Goal: Information Seeking & Learning: Learn about a topic

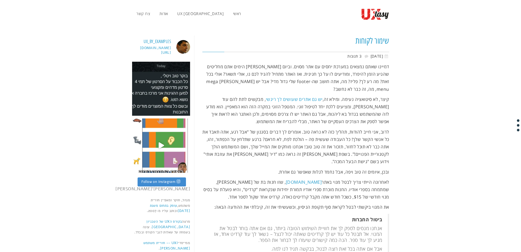
click at [383, 69] on p "דמיינו שאתם נמצאים במערכת יחסים עם אתר מסוים. וביום [PERSON_NAME] הימים אתם מחל…" at bounding box center [296, 78] width 187 height 30
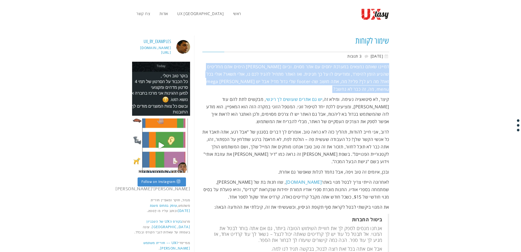
click at [383, 69] on p "דמיינו שאתם נמצאים במערכת יחסים עם אתר מסוים. וביום [PERSON_NAME] הימים אתם מחל…" at bounding box center [296, 78] width 187 height 30
click at [253, 72] on p "דמיינו שאתם נמצאים במערכת יחסים עם אתר מסוים. וביום [PERSON_NAME] הימים אתם מחל…" at bounding box center [296, 78] width 187 height 30
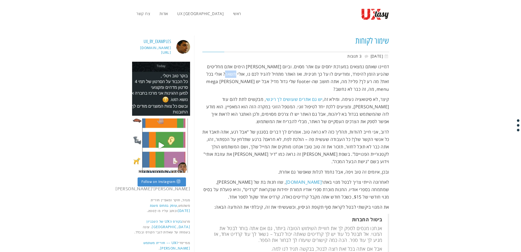
click at [253, 72] on p "דמיינו שאתם נמצאים במערכת יחסים עם אתר מסוים. וביום מן הימים אתם מחליטים שהגיע …" at bounding box center [296, 78] width 187 height 30
click at [325, 76] on p "דמיינו שאתם נמצאים במערכת יחסים עם אתר מסוים. וביום מן הימים אתם מחליטים שהגיע …" at bounding box center [296, 78] width 187 height 30
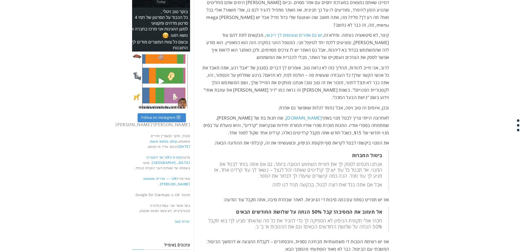
scroll to position [71, 0]
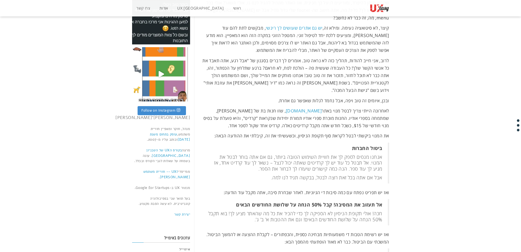
click at [308, 34] on p "קיצר, לא סיטואציה נעימה. ומילא זה, יש גם אתרים שעושים לך ריגשי , מבקשים לתת להם…" at bounding box center [296, 39] width 187 height 30
drag, startPoint x: 351, startPoint y: 53, endPoint x: 334, endPoint y: 55, distance: 16.6
click at [334, 57] on p "לרוב, אני חייב להודות, תהליך כזה לא נראה טוב. אומרים לך דברים בסגנון של "אבל רג…" at bounding box center [296, 75] width 187 height 37
click at [262, 57] on p "לרוב, אני חייב להודות, תהליך כזה לא נראה טוב. אומרים לך דברים בסגנון של "אבל רג…" at bounding box center [296, 75] width 187 height 37
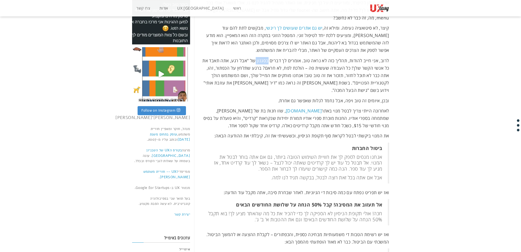
click at [262, 57] on p "לרוב, אני חייב להודות, תהליך כזה לא נראה טוב. אומרים לך דברים בסגנון של "אבל רג…" at bounding box center [296, 75] width 187 height 37
drag, startPoint x: 346, startPoint y: 91, endPoint x: 350, endPoint y: 80, distance: 12.0
click at [350, 80] on p "לרוב, אני חייב להודות, תהליך כזה לא נראה טוב. אומרים לך דברים בסגנון של "אבל רג…" at bounding box center [296, 75] width 187 height 37
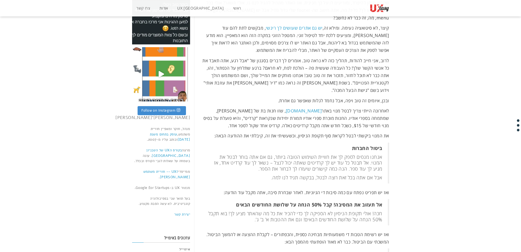
click at [347, 97] on p "ובכן, איומים זה טוב ויפה, אבל נחמד לגלות שאפשר גם אחרת." at bounding box center [296, 100] width 187 height 7
click at [367, 112] on p "לאחרונה הייתי צריך לבטל מנוי באתר Audible.com , שזו חנות בת של אמאזון, שמתמחה ב…" at bounding box center [296, 118] width 187 height 22
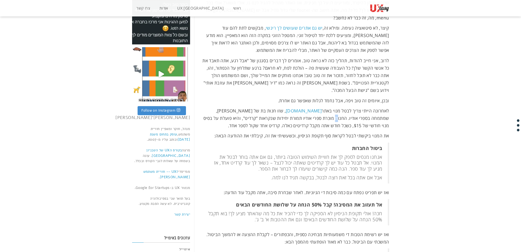
click at [367, 112] on p "לאחרונה הייתי צריך לבטל מנוי באתר Audible.com , שזו חנות בת של אמאזון, שמתמחה ב…" at bounding box center [296, 118] width 187 height 22
click at [367, 115] on p "לאחרונה הייתי צריך לבטל מנוי באתר Audible.com , שזו חנות בת של אמאזון, שמתמחה ב…" at bounding box center [296, 118] width 187 height 22
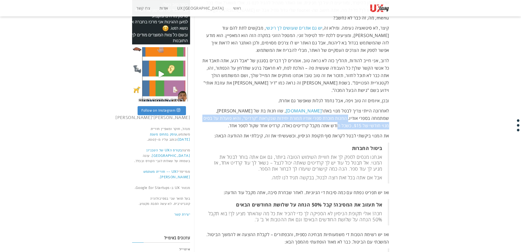
drag, startPoint x: 367, startPoint y: 115, endPoint x: 377, endPoint y: 110, distance: 11.1
click at [377, 110] on p "לאחרונה הייתי צריך לבטל מנוי באתר Audible.com , שזו חנות בת של אמאזון, שמתמחה ב…" at bounding box center [296, 118] width 187 height 22
drag, startPoint x: 377, startPoint y: 110, endPoint x: 376, endPoint y: 117, distance: 6.6
click at [376, 117] on p "לאחרונה הייתי צריך לבטל מנוי באתר Audible.com , שזו חנות בת של אמאזון, שמתמחה ב…" at bounding box center [296, 118] width 187 height 22
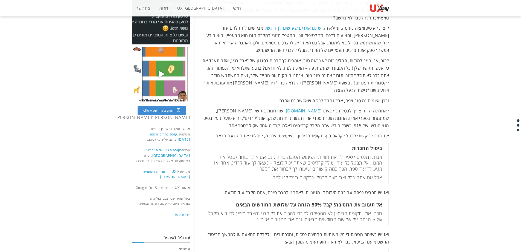
click at [374, 132] on p "את המנוי ביקשתי לבטל לקראת סוף תקופת הניסיון, וכשעשיתי את זה, קיבלתי את ההודעה …" at bounding box center [296, 135] width 187 height 7
drag, startPoint x: 374, startPoint y: 127, endPoint x: 363, endPoint y: 128, distance: 10.5
click at [363, 132] on p "את המנוי ביקשתי לבטל לקראת סוף תקופת הניסיון, וכשעשיתי את זה, קיבלתי את ההודעה …" at bounding box center [296, 135] width 187 height 7
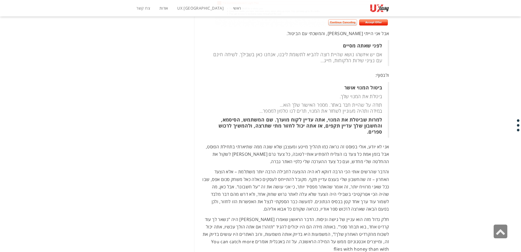
scroll to position [372, 0]
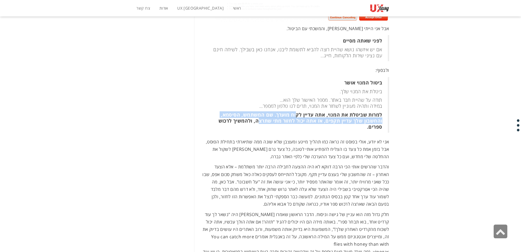
drag, startPoint x: 259, startPoint y: 115, endPoint x: 300, endPoint y: 109, distance: 41.2
click at [300, 111] on strong "למרות שביטלת את המנוי, אתה עדיין לקוח מוערך. שם המשתמש, הסיסמא, והחשבון שלך עדי…" at bounding box center [301, 120] width 164 height 19
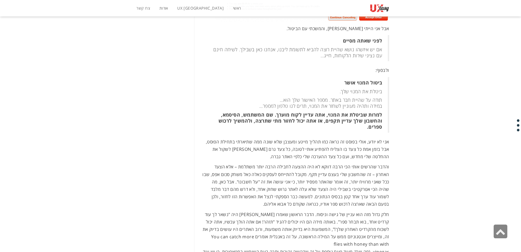
click at [301, 111] on strong "למרות שביטלת את המנוי, אתה עדיין לקוח מוערך. שם המשתמש, הסיסמא, והחשבון שלך עדי…" at bounding box center [301, 120] width 164 height 19
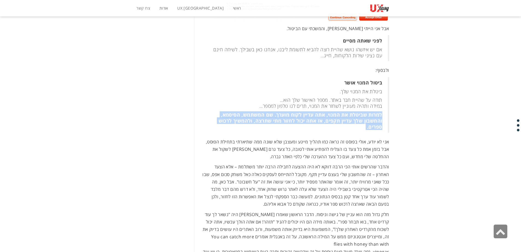
drag, startPoint x: 301, startPoint y: 109, endPoint x: 302, endPoint y: 113, distance: 3.7
click at [302, 113] on strong "למרות שביטלת את המנוי, אתה עדיין לקוח מוערך. שם המשתמש, הסיסמא, והחשבון שלך עדי…" at bounding box center [301, 120] width 164 height 19
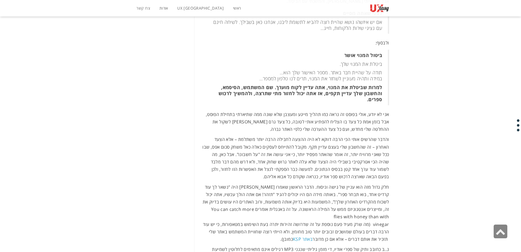
click at [315, 112] on p "אני לא יודע, אולי בפוסט זה נראה כמו תהליך מייגע ומעצבן שלא שונה ממה שתיארתי בתח…" at bounding box center [296, 122] width 187 height 22
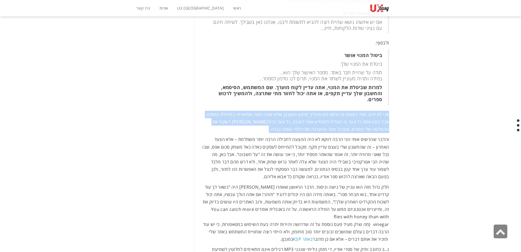
click at [315, 112] on p "אני לא יודע, אולי בפוסט זה נראה כמו תהליך מייגע ומעצבן שלא שונה ממה שתיארתי בתח…" at bounding box center [296, 122] width 187 height 22
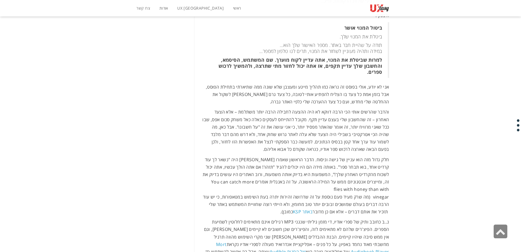
click at [315, 112] on p "והדבר שהרשים אותי הכי הרבה דווקא לא היה ההצעה לחבילה הרבה יותר משתלמת – אלא הצע…" at bounding box center [296, 130] width 187 height 45
click at [316, 112] on p "והדבר שהרשים אותי הכי הרבה דווקא לא היה ההצעה לחבילה הרבה יותר משתלמת – אלא הצע…" at bounding box center [296, 130] width 187 height 45
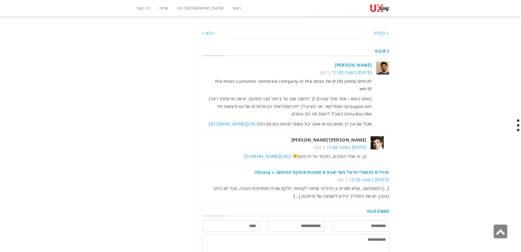
scroll to position [701, 0]
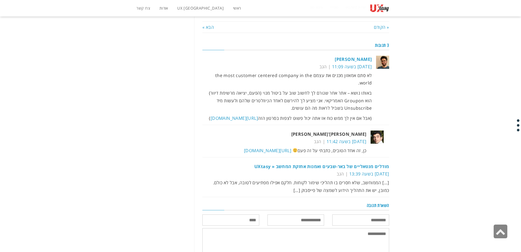
click at [305, 89] on p "באותו נושא – אתר אחר שגורם לך לחשוב שוב על ביטול מנוי (הפעם, יציאה מרשימת דיוור…" at bounding box center [288, 100] width 170 height 22
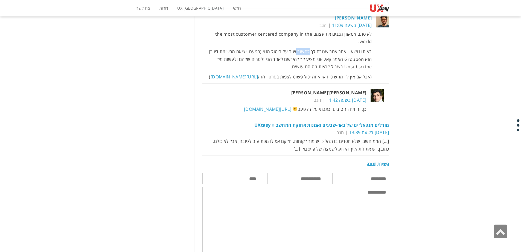
scroll to position [755, 0]
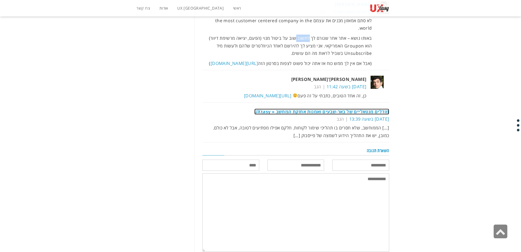
click at [380, 108] on link "מודלים מנטאליים של באר-שבעים ואמנות אחזקת המחשב « UXtasy" at bounding box center [322, 111] width 135 height 6
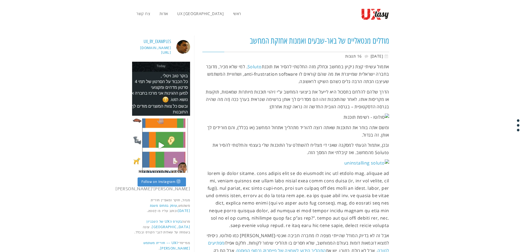
click at [361, 80] on p "אתמול עשיתי קצת ניקיון במחשב וכחלק מזה החלטתי להסיר את תוכנת Soluto . למי שלא מ…" at bounding box center [296, 74] width 187 height 22
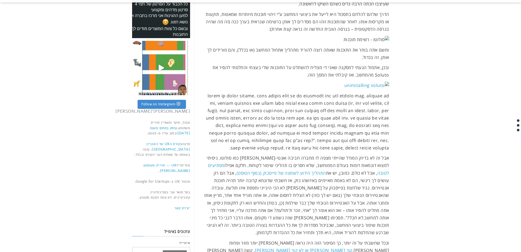
scroll to position [99, 0]
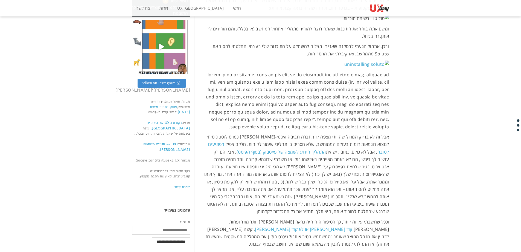
click at [322, 83] on p at bounding box center [296, 101] width 187 height 60
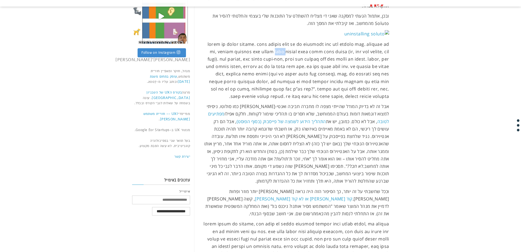
scroll to position [153, 0]
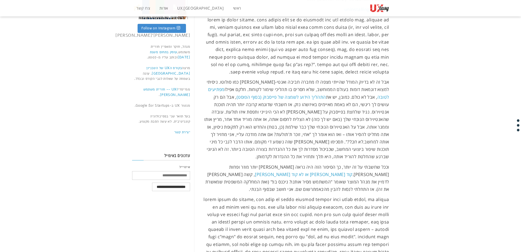
click at [382, 44] on p at bounding box center [296, 46] width 187 height 60
click at [320, 135] on p "אבל זה לא בדיוק המודל שהייתי מצפה לו מחברה חביבה ואנטי-תסכולית כמו סולוטו. ניסי…" at bounding box center [296, 119] width 187 height 82
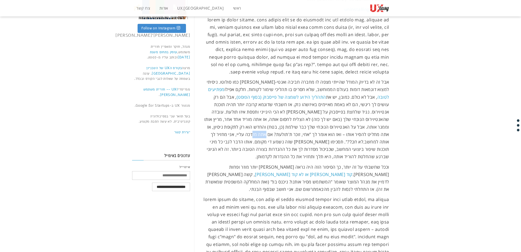
click at [320, 135] on p "אבל זה לא בדיוק המודל שהייתי מצפה לו מחברה חביבה ואנטי-תסכולית כמו סולוטו. ניסי…" at bounding box center [296, 119] width 187 height 82
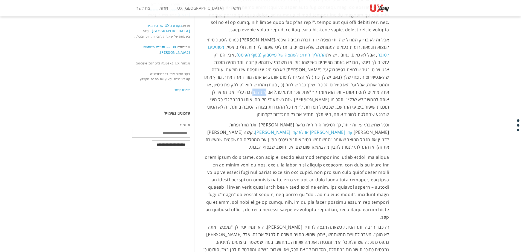
scroll to position [208, 0]
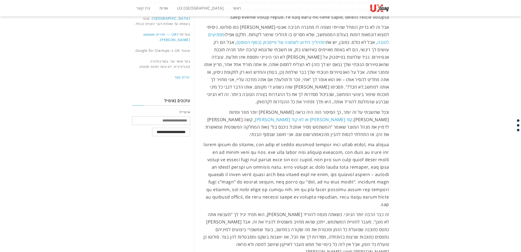
click at [359, 91] on p "אבל זה לא בדיוק המודל שהייתי מצפה לו מחברה חביבה ואנטי-תסכולית כמו סולוטו. ניסי…" at bounding box center [296, 65] width 187 height 82
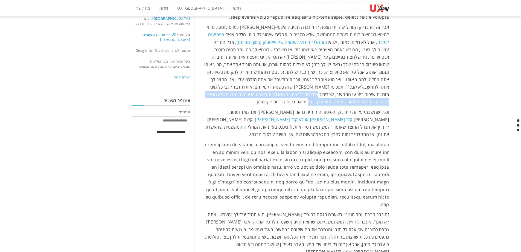
drag, startPoint x: 213, startPoint y: 91, endPoint x: 219, endPoint y: 85, distance: 8.7
click at [219, 85] on p "אבל זה לא בדיוק המודל שהייתי מצפה לו מחברה חביבה ואנטי-תסכולית כמו סולוטו. ניסי…" at bounding box center [296, 65] width 187 height 82
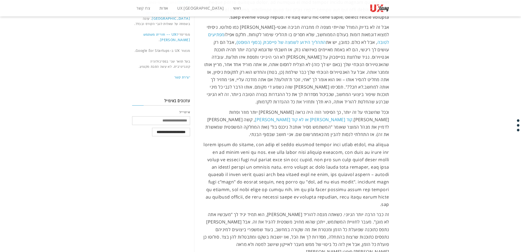
click at [219, 85] on p "אבל זה לא בדיוק המודל שהייתי מצפה לו מחברה חביבה ואנטי-תסכולית כמו סולוטו. ניסי…" at bounding box center [296, 65] width 187 height 82
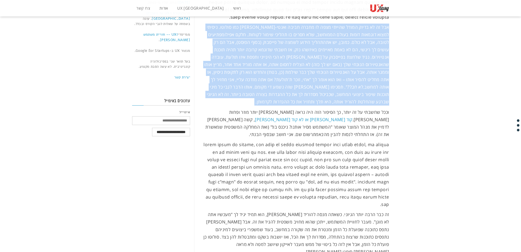
click at [219, 85] on p "אבל זה לא בדיוק המודל שהייתי מצפה לו מחברה חביבה ואנטי-תסכולית כמו סולוטו. ניסי…" at bounding box center [296, 65] width 187 height 82
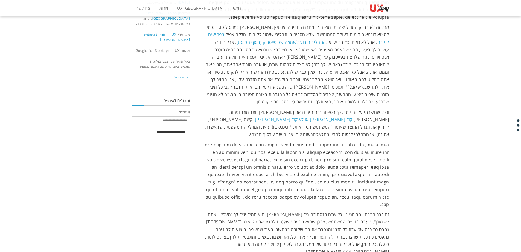
click at [300, 120] on p "וככל שחשבתי על זה יותר, כך הסיפור הזה היה נראה לי יותר מוזר ופחות סביר. קוד אתי…" at bounding box center [296, 123] width 187 height 30
drag, startPoint x: 269, startPoint y: 119, endPoint x: 273, endPoint y: 117, distance: 4.0
click at [273, 117] on p "וככל שחשבתי על זה יותר, כך הסיפור הזה היה נראה לי יותר מוזר ופחות סביר. קוד אתי…" at bounding box center [296, 123] width 187 height 30
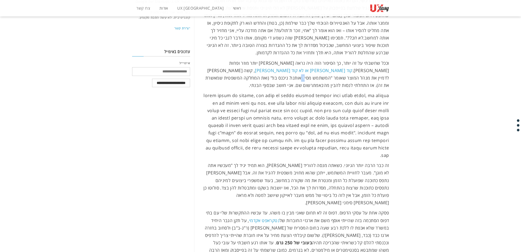
scroll to position [290, 0]
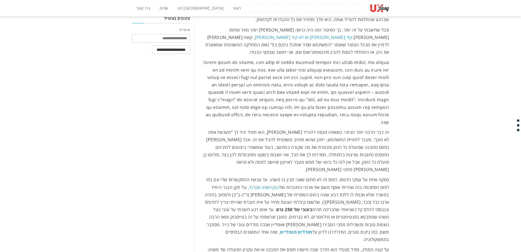
click at [351, 59] on p at bounding box center [296, 92] width 187 height 67
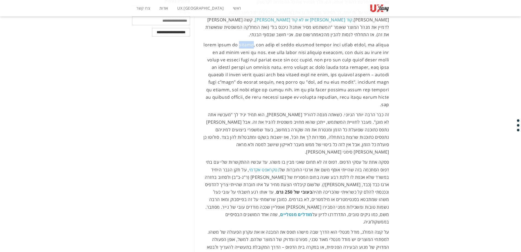
scroll to position [317, 0]
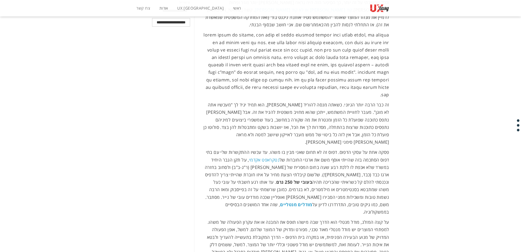
click at [351, 148] on p "פסקה אחת על עסקי הדפוס. דפוס זה לא תחום שאני מבין בו משהו. עד עכשיו ההתקשרות של…" at bounding box center [296, 181] width 187 height 67
drag, startPoint x: 351, startPoint y: 131, endPoint x: 294, endPoint y: 126, distance: 56.3
click at [294, 148] on p "פסקה אחת על עסקי הדפוס. דפוס זה לא תחום שאני מבין בו משהו. עד עכשיו ההתקשרות של…" at bounding box center [296, 181] width 187 height 67
click at [279, 101] on p "זה כבר הרבה יותר הגיוני. כשאתה מנסה להוריד [PERSON_NAME], הוא תמיד יגיד לך "מעכ…" at bounding box center [296, 123] width 187 height 45
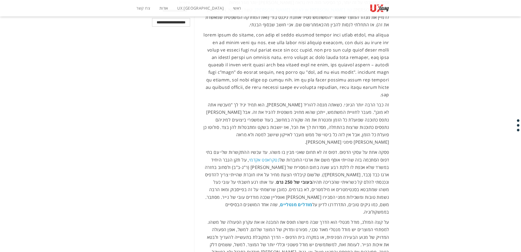
click at [364, 102] on p "זה כבר הרבה יותר הגיוני. כשאתה מנסה להוריד [PERSON_NAME], הוא תמיד יגיד לך "מעכ…" at bounding box center [296, 123] width 187 height 45
click at [363, 103] on p "זה כבר הרבה יותר הגיוני. כשאתה מנסה להוריד [PERSON_NAME], הוא תמיד יגיד לך "מעכ…" at bounding box center [296, 123] width 187 height 45
click at [377, 113] on p "זה כבר הרבה יותר הגיוני. כשאתה מנסה להוריד [PERSON_NAME], הוא תמיד יגיד לך "מעכ…" at bounding box center [296, 123] width 187 height 45
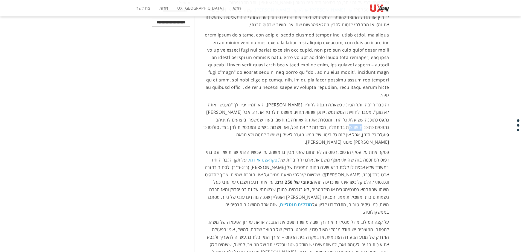
click at [377, 113] on p "זה כבר הרבה יותר הגיוני. כשאתה מנסה להוריד [PERSON_NAME], הוא תמיד יגיד לך "מעכ…" at bounding box center [296, 123] width 187 height 45
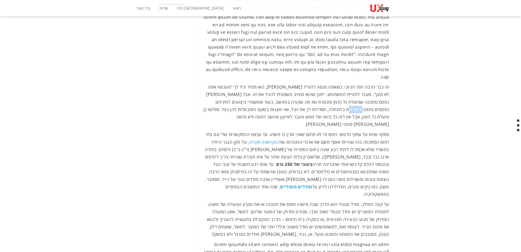
scroll to position [345, 0]
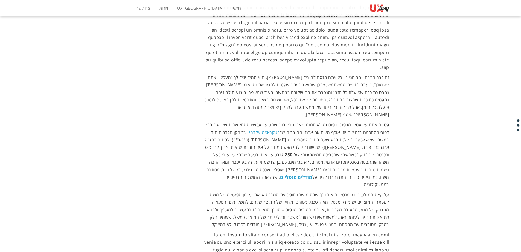
click at [329, 124] on p "פסקה אחת על עסקי הדפוס. דפוס זה לא תחום שאני מבין בו משהו. עד עכשיו ההתקשרות של…" at bounding box center [296, 154] width 187 height 67
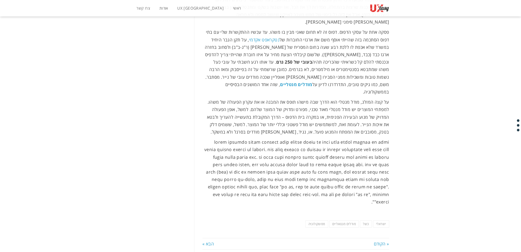
scroll to position [454, 0]
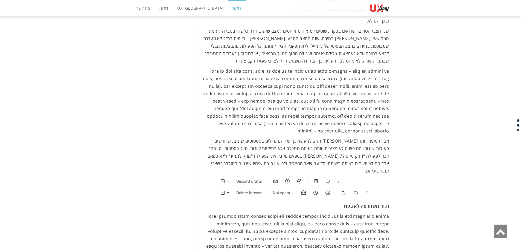
scroll to position [6632, 0]
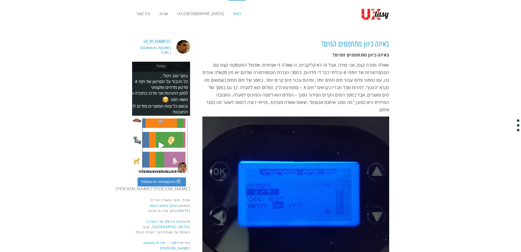
click at [240, 47] on h3 "באיזה כיוון מתחממים המים?" at bounding box center [296, 43] width 187 height 11
click at [194, 15] on span "UX [GEOGRAPHIC_DATA]" at bounding box center [200, 13] width 47 height 5
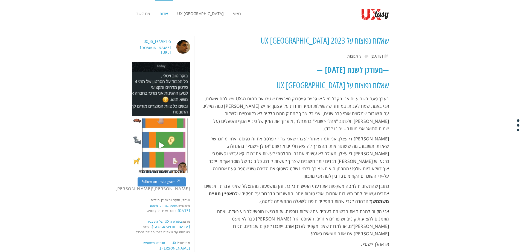
click at [162, 11] on link "אודות" at bounding box center [164, 13] width 18 height 27
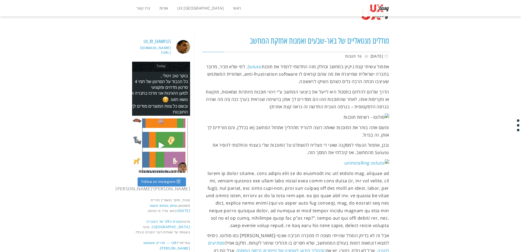
scroll to position [454, 0]
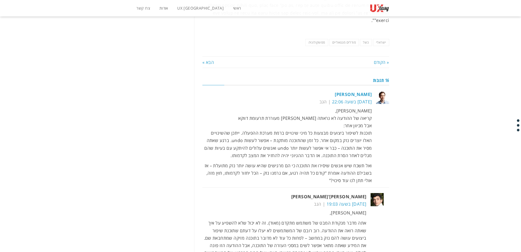
click at [354, 107] on p "[PERSON_NAME], קריאה של ההודעה לא נראתה [PERSON_NAME] מעוררת תרעומת דווקא אבל מ…" at bounding box center [288, 133] width 170 height 52
click at [293, 107] on p "[PERSON_NAME], קריאה של ההודעה לא נראתה [PERSON_NAME] מעוררת תרעומת דווקא אבל מ…" at bounding box center [288, 133] width 170 height 52
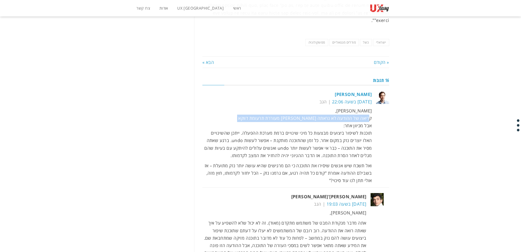
click at [293, 107] on p "[PERSON_NAME], קריאה של ההודעה לא נראתה [PERSON_NAME] מעוררת תרעומת דווקא אבל מ…" at bounding box center [288, 133] width 170 height 52
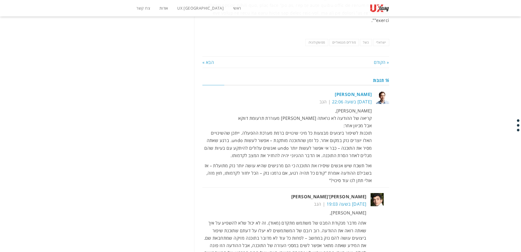
click at [347, 107] on p "[PERSON_NAME], קריאה של ההודעה לא נראתה [PERSON_NAME] מעוררת תרעומת דווקא אבל מ…" at bounding box center [288, 133] width 170 height 52
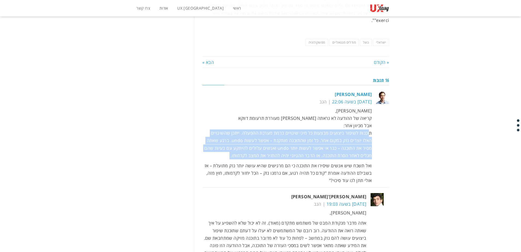
click at [347, 107] on p "[PERSON_NAME], קריאה של ההודעה לא נראתה [PERSON_NAME] מעוררת תרעומת דווקא אבל מ…" at bounding box center [288, 133] width 170 height 52
click at [310, 107] on p "[PERSON_NAME], קריאה של ההודעה לא נראתה [PERSON_NAME] מעוררת תרעומת דווקא אבל מ…" at bounding box center [288, 133] width 170 height 52
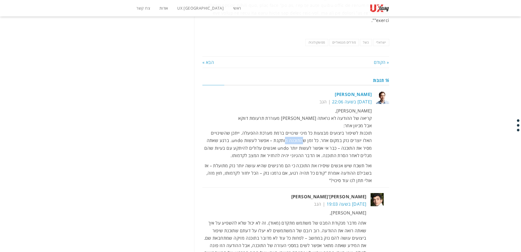
click at [310, 107] on p "[PERSON_NAME], קריאה של ההודעה לא נראתה [PERSON_NAME] מעוררת תרעומת דווקא אבל מ…" at bounding box center [288, 133] width 170 height 52
click at [314, 107] on p "[PERSON_NAME], קריאה של ההודעה לא נראתה [PERSON_NAME] מעוררת תרעומת דווקא אבל מ…" at bounding box center [288, 133] width 170 height 52
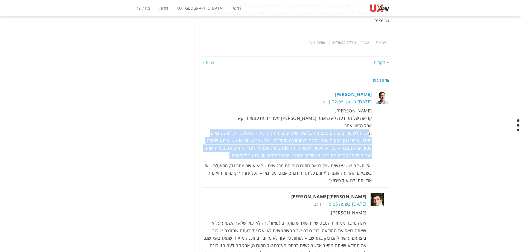
click at [314, 107] on p "[PERSON_NAME], קריאה של ההודעה לא נראתה [PERSON_NAME] מעוררת תרעומת דווקא אבל מ…" at bounding box center [288, 133] width 170 height 52
click at [310, 107] on p "[PERSON_NAME], קריאה של ההודעה לא נראתה [PERSON_NAME] מעוררת תרעומת דווקא אבל מ…" at bounding box center [288, 133] width 170 height 52
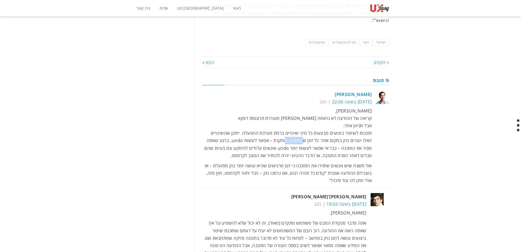
click at [310, 107] on p "[PERSON_NAME], קריאה של ההודעה לא נראתה [PERSON_NAME] מעוררת תרעומת דווקא אבל מ…" at bounding box center [288, 133] width 170 height 52
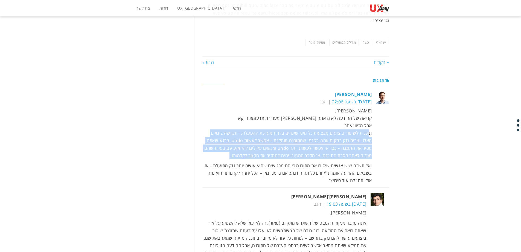
click at [310, 107] on p "[PERSON_NAME], קריאה של ההודעה לא נראתה [PERSON_NAME] מעוררת תרעומת דווקא אבל מ…" at bounding box center [288, 133] width 170 height 52
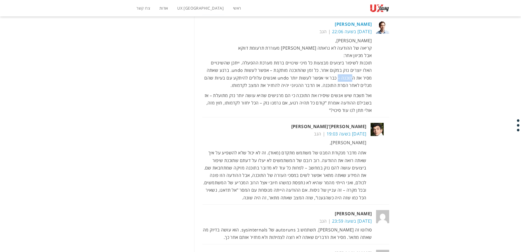
scroll to position [701, 0]
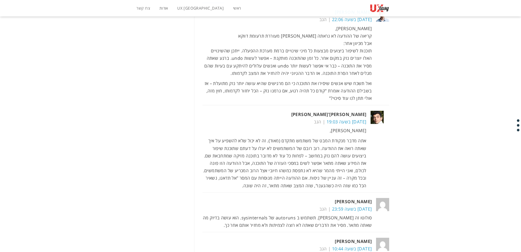
click at [327, 137] on p "אתה מדבר מנקודת המבט של משתמש מתקדם (מאוד). זה לא יכול שלא להשפיע על איך שאתה ר…" at bounding box center [285, 163] width 164 height 52
click at [353, 137] on p "אתה מדבר מנקודת המבט של משתמש מתקדם (מאוד). זה לא יכול שלא להשפיע על איך שאתה ר…" at bounding box center [285, 163] width 164 height 52
click at [254, 137] on p "אתה מדבר מנקודת המבט של משתמש מתקדם (מאוד). זה לא יכול שלא להשפיע על איך שאתה ר…" at bounding box center [285, 163] width 164 height 52
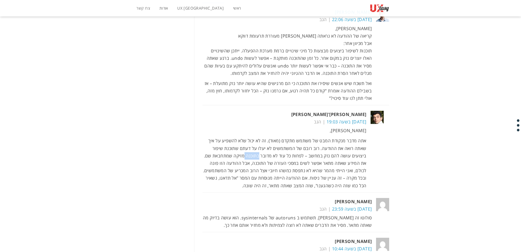
click at [254, 137] on p "אתה מדבר מנקודת המבט של משתמש מתקדם (מאוד). זה לא יכול שלא להשפיע על איך שאתה ר…" at bounding box center [285, 163] width 164 height 52
click at [298, 137] on p "אתה מדבר מנקודת המבט של משתמש מתקדם (מאוד). זה לא יכול שלא להשפיע על איך שאתה ר…" at bounding box center [285, 163] width 164 height 52
click at [297, 137] on p "אתה מדבר מנקודת המבט של משתמש מתקדם (מאוד). זה לא יכול שלא להשפיע על איך שאתה ר…" at bounding box center [285, 163] width 164 height 52
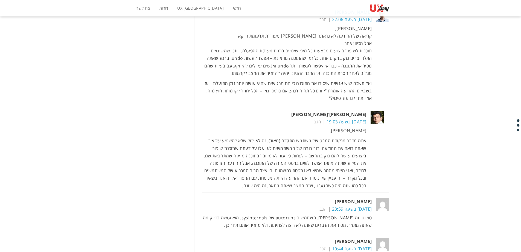
click at [283, 137] on p "אתה מדבר מנקודת המבט של משתמש מתקדם (מאוד). זה לא יכול שלא להשפיע על איך שאתה ר…" at bounding box center [285, 163] width 164 height 52
click at [345, 137] on p "אתה מדבר מנקודת המבט של משתמש מתקדם (מאוד). זה לא יכול שלא להשפיע על איך שאתה ר…" at bounding box center [285, 163] width 164 height 52
drag, startPoint x: 345, startPoint y: 121, endPoint x: 339, endPoint y: 125, distance: 6.8
click at [343, 137] on p "אתה מדבר מנקודת המבט של משתמש מתקדם (מאוד). זה לא יכול שלא להשפיע על איך שאתה ר…" at bounding box center [285, 163] width 164 height 52
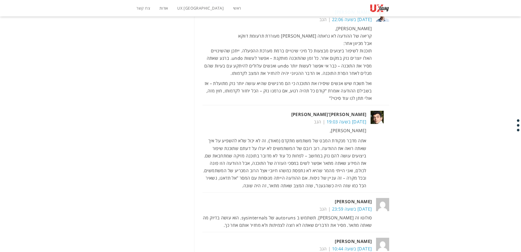
click at [317, 137] on p "אתה מדבר מנקודת המבט של משתמש מתקדם (מאוד). זה לא יכול שלא להשפיע על איך שאתה ר…" at bounding box center [285, 163] width 164 height 52
click at [290, 137] on p "אתה מדבר מנקודת המבט של משתמש מתקדם (מאוד). זה לא יכול שלא להשפיע על איך שאתה ר…" at bounding box center [285, 163] width 164 height 52
click at [302, 137] on p "אתה מדבר מנקודת המבט של משתמש מתקדם (מאוד). זה לא יכול שלא להשפיע על איך שאתה ר…" at bounding box center [285, 163] width 164 height 52
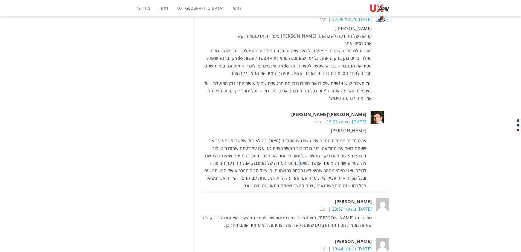
click at [302, 137] on p "אתה מדבר מנקודת המבט של משתמש מתקדם (מאוד). זה לא יכול שלא להשפיע על איך שאתה ר…" at bounding box center [285, 163] width 164 height 52
click at [313, 137] on p "אתה מדבר מנקודת המבט של משתמש מתקדם (מאוד). זה לא יכול שלא להשפיע על איך שאתה ר…" at bounding box center [285, 163] width 164 height 52
click at [308, 137] on p "אתה מדבר מנקודת המבט של משתמש מתקדם (מאוד). זה לא יכול שלא להשפיע על איך שאתה ר…" at bounding box center [285, 163] width 164 height 52
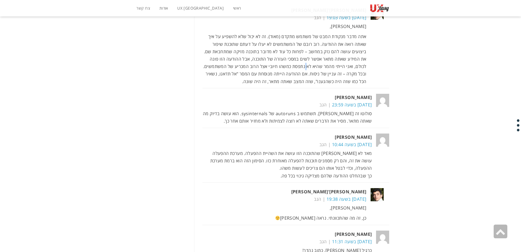
scroll to position [810, 0]
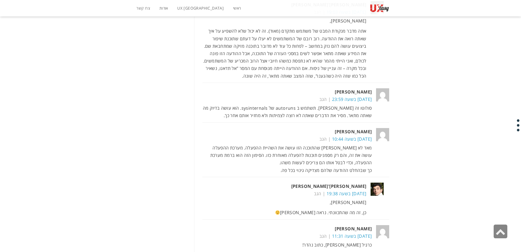
click at [294, 144] on p "מאד לא [PERSON_NAME] שהתוכנה הזו עושה את השהיית ההפעלה. מערכת ההפעלה עושה את זה…" at bounding box center [288, 159] width 170 height 30
click at [331, 144] on p "מאד לא [PERSON_NAME] שהתוכנה הזו עושה את השהיית ההפעלה. מערכת ההפעלה עושה את זה…" at bounding box center [288, 159] width 170 height 30
click at [332, 144] on p "מאד לא [PERSON_NAME] שהתוכנה הזו עושה את השהיית ההפעלה. מערכת ההפעלה עושה את זה…" at bounding box center [288, 159] width 170 height 30
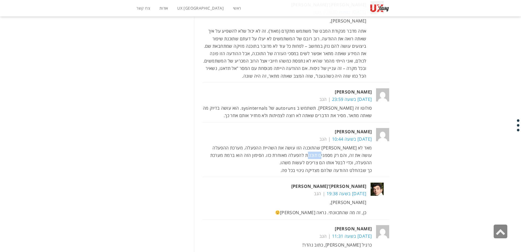
click at [332, 144] on p "מאד לא [PERSON_NAME] שהתוכנה הזו עושה את השהיית ההפעלה. מערכת ההפעלה עושה את זה…" at bounding box center [288, 159] width 170 height 30
click at [431, 122] on div "מודלים מנטאליים של באר-שבעים ואמנות אחזקת המחשב [DATE] 16 תגובות אתמול עשיתי קצ…" at bounding box center [260, 222] width 521 height 2011
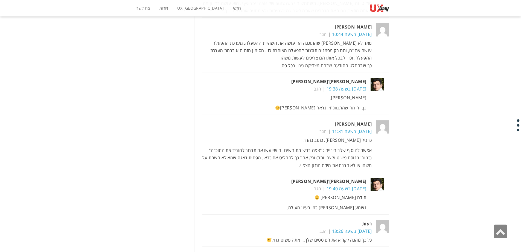
scroll to position [920, 0]
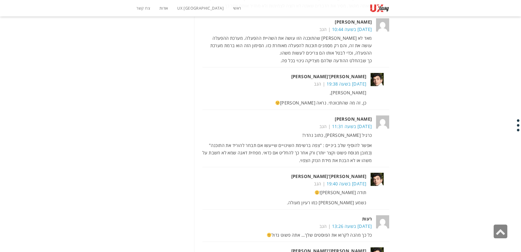
click at [285, 141] on p "אפשר להוסיף שלב ביניים : "צפה ברשימת השינויים שייעשו אם תבחר להוריד את התוכנה" …" at bounding box center [288, 152] width 170 height 22
click at [329, 141] on p "אפשר להוסיף שלב ביניים : "צפה ברשימת השינויים שייעשו אם תבחר להוריד את התוכנה" …" at bounding box center [288, 152] width 170 height 22
click at [317, 141] on p "אפשר להוסיף שלב ביניים : "צפה ברשימת השינויים שייעשו אם תבחר להוריד את התוכנה" …" at bounding box center [288, 152] width 170 height 22
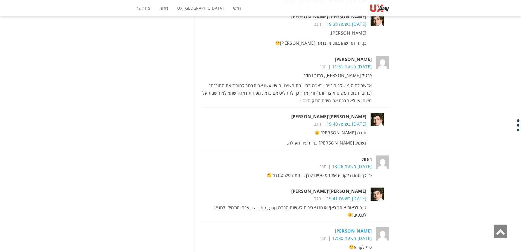
scroll to position [1029, 0]
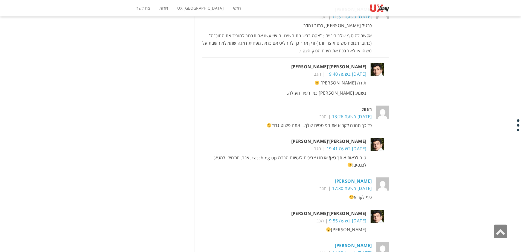
click at [428, 132] on div "מודלים מנטאליים של באר-שבעים ואמנות אחזקת המחשב [DATE] 16 תגובות אתמול עשיתי קצ…" at bounding box center [260, 3] width 521 height 2011
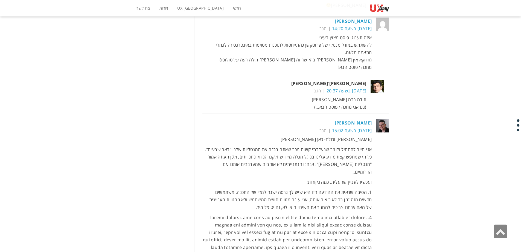
scroll to position [1275, 0]
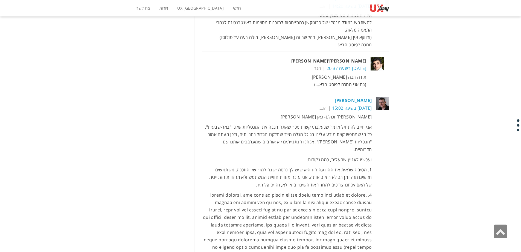
click at [360, 123] on p "אני חייב להתחיל ולומר שנעלבתי קשות מכך שאתה מכנה את המנטליות שלנו "באר-שבעית". …" at bounding box center [288, 138] width 170 height 30
